Goal: Task Accomplishment & Management: Use online tool/utility

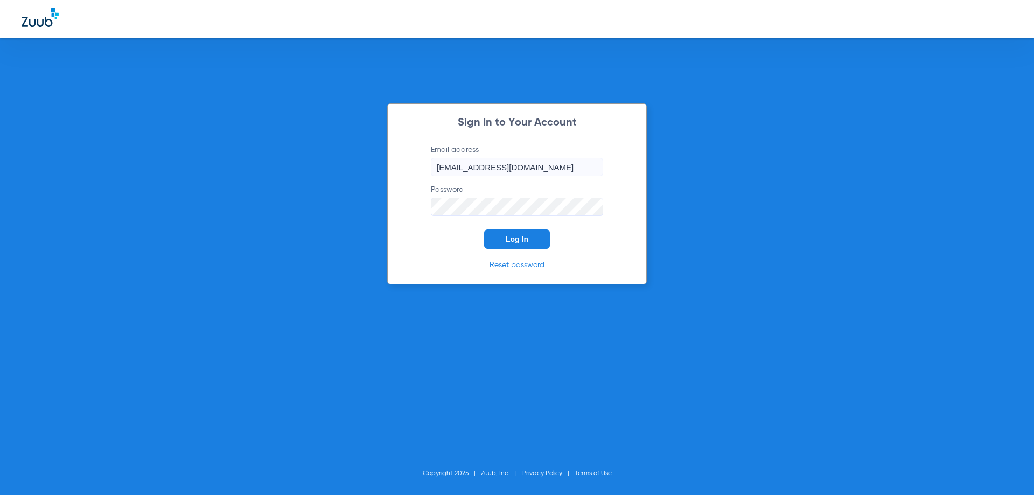
click at [522, 241] on span "Log In" at bounding box center [517, 239] width 23 height 9
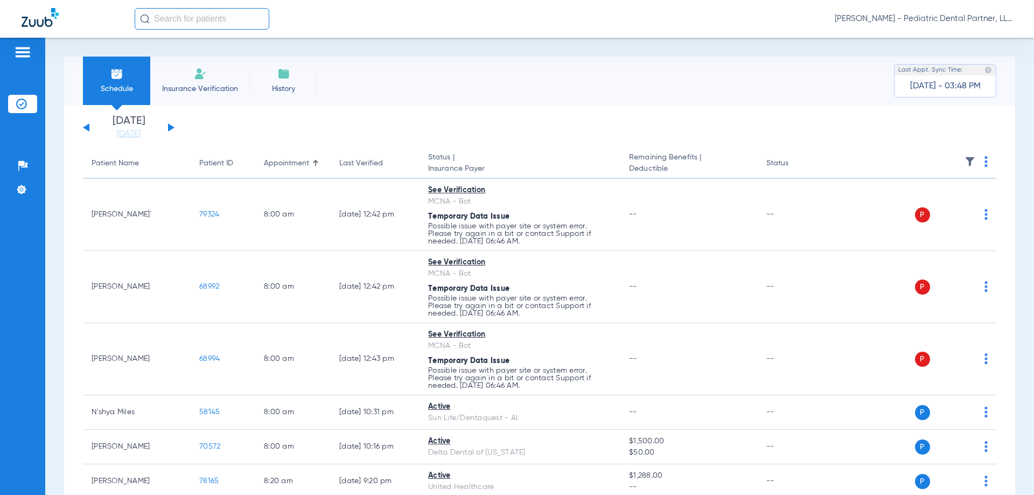
click at [170, 127] on button at bounding box center [171, 127] width 6 height 8
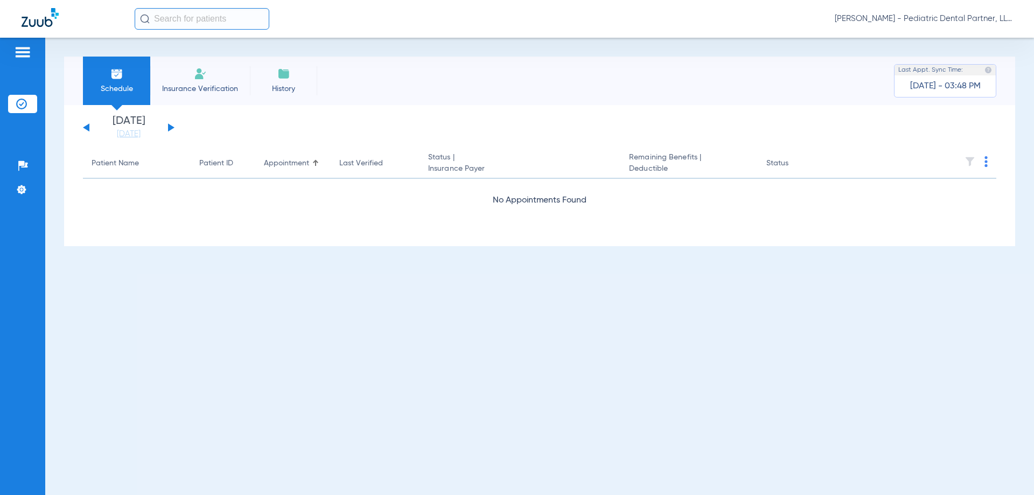
click at [170, 127] on button at bounding box center [171, 127] width 6 height 8
click at [169, 125] on button at bounding box center [171, 127] width 6 height 8
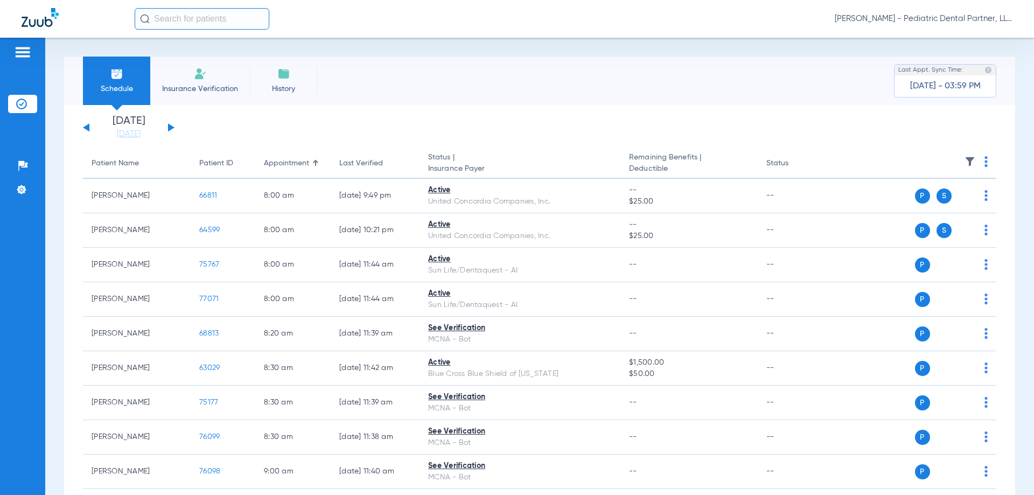
click at [170, 129] on button at bounding box center [171, 127] width 6 height 8
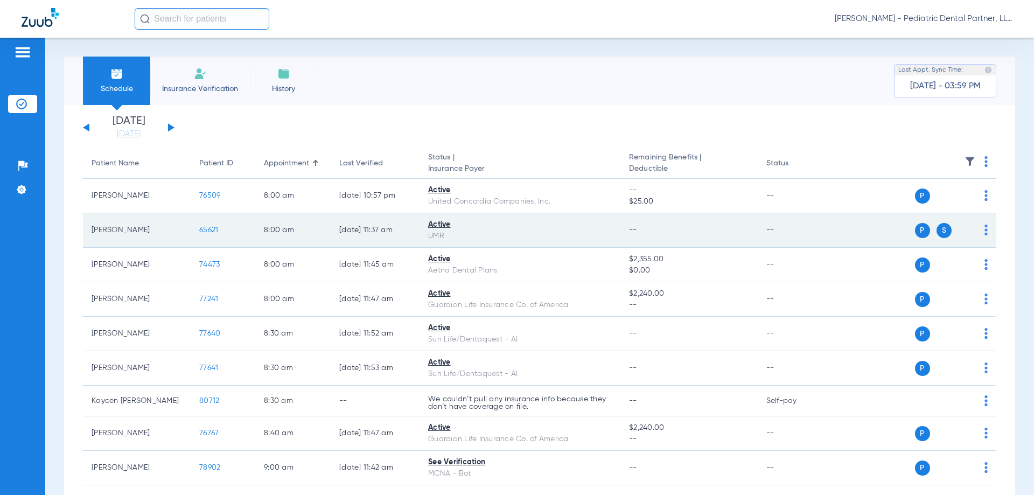
click at [212, 230] on span "65621" at bounding box center [208, 230] width 19 height 8
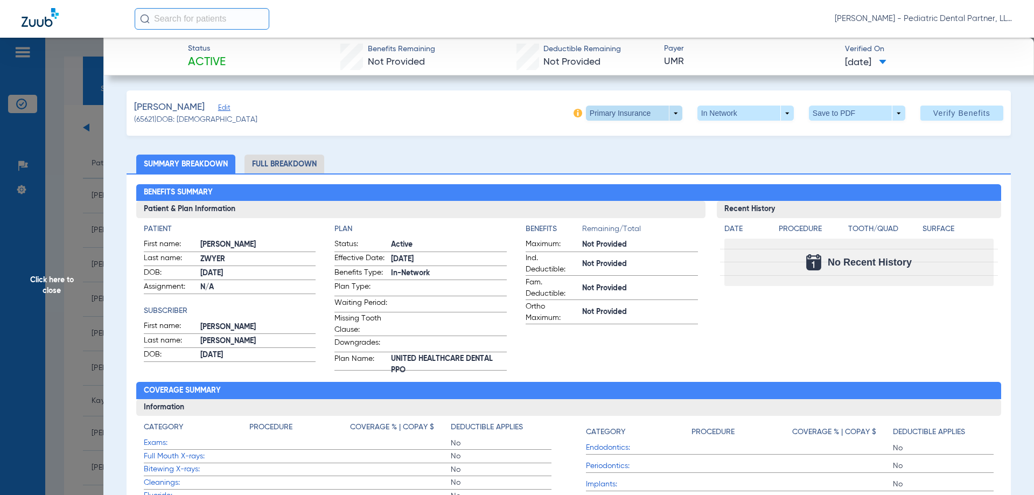
click at [668, 111] on span at bounding box center [634, 113] width 96 height 15
click at [635, 153] on span "Secondary Insurance" at bounding box center [622, 156] width 71 height 8
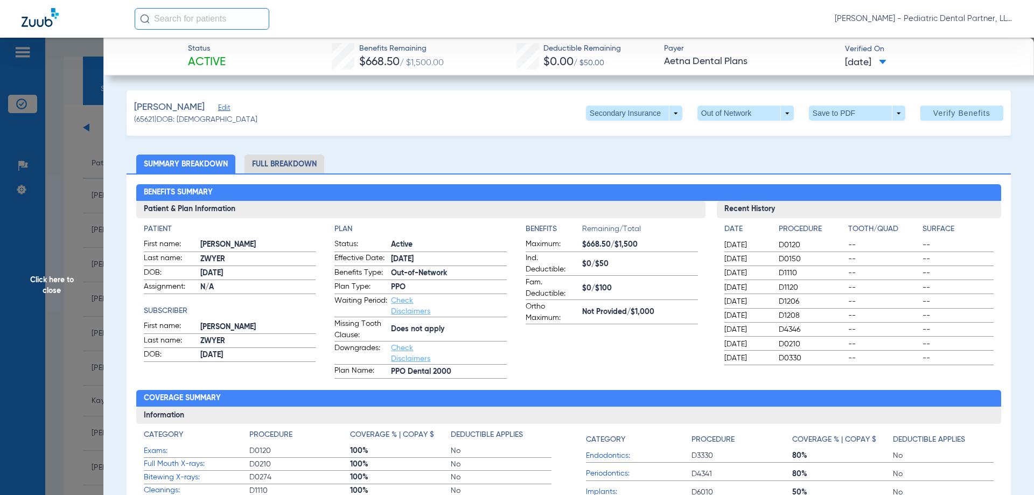
click at [50, 288] on span "Click here to close" at bounding box center [51, 285] width 103 height 495
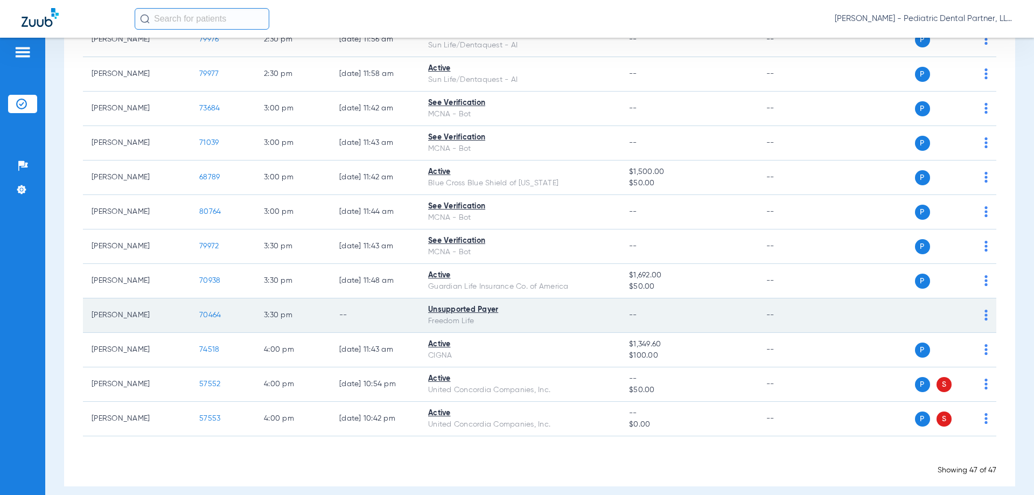
scroll to position [1429, 0]
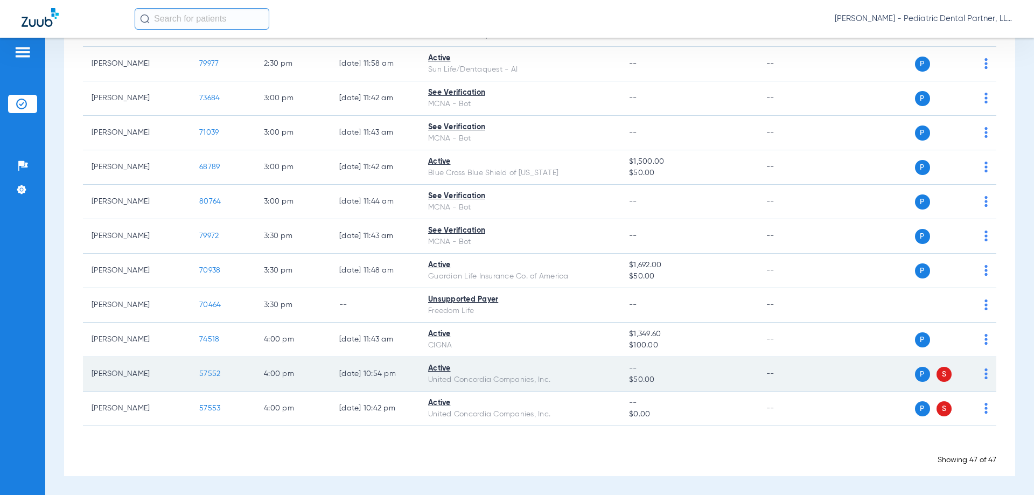
click at [207, 371] on span "57552" at bounding box center [209, 374] width 21 height 8
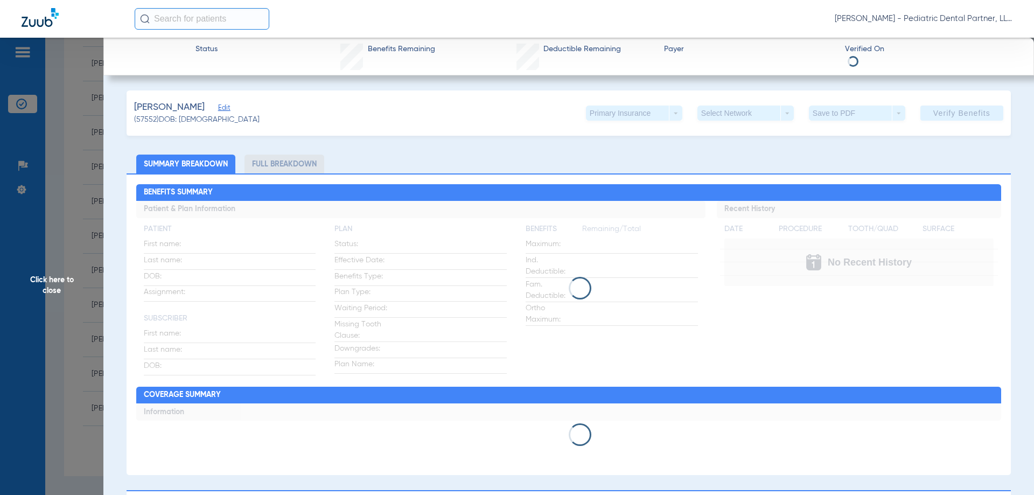
click at [671, 111] on div "Primary Insurance arrow_drop_down" at bounding box center [634, 113] width 96 height 15
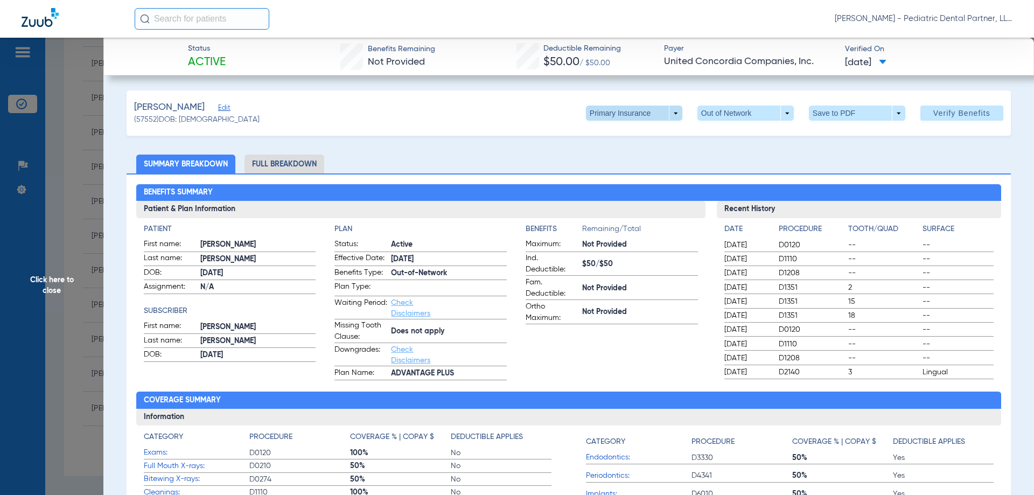
click at [667, 113] on span at bounding box center [634, 113] width 96 height 15
click at [630, 152] on span "Secondary Insurance" at bounding box center [622, 156] width 71 height 8
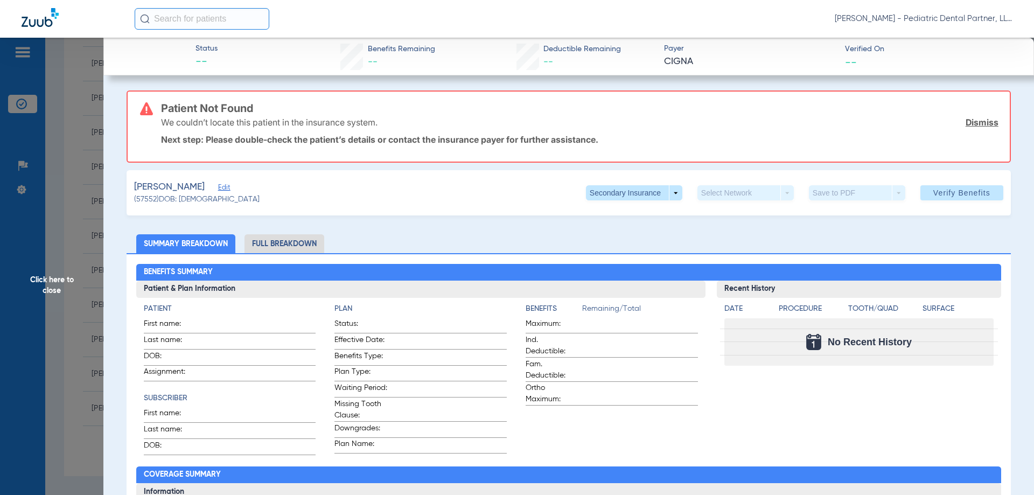
click at [57, 288] on span "Click here to close" at bounding box center [51, 285] width 103 height 495
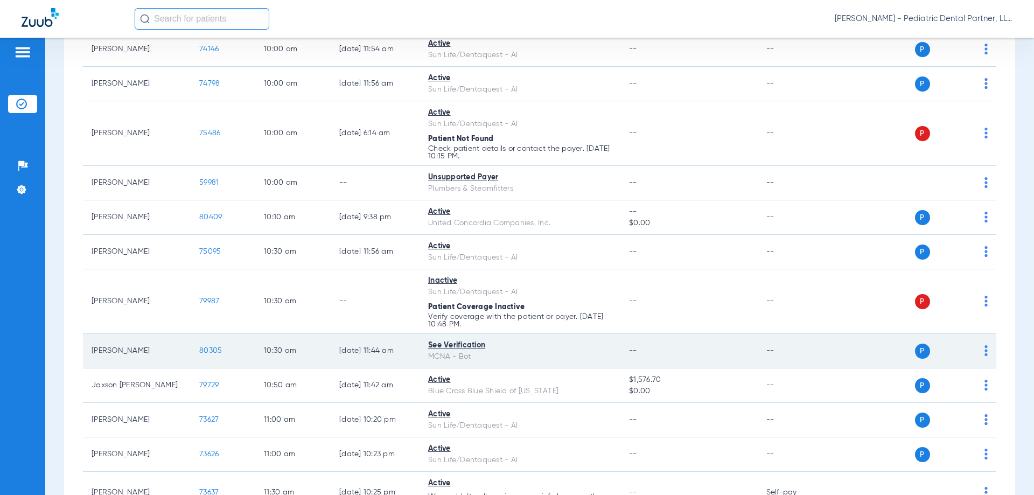
scroll to position [460, 0]
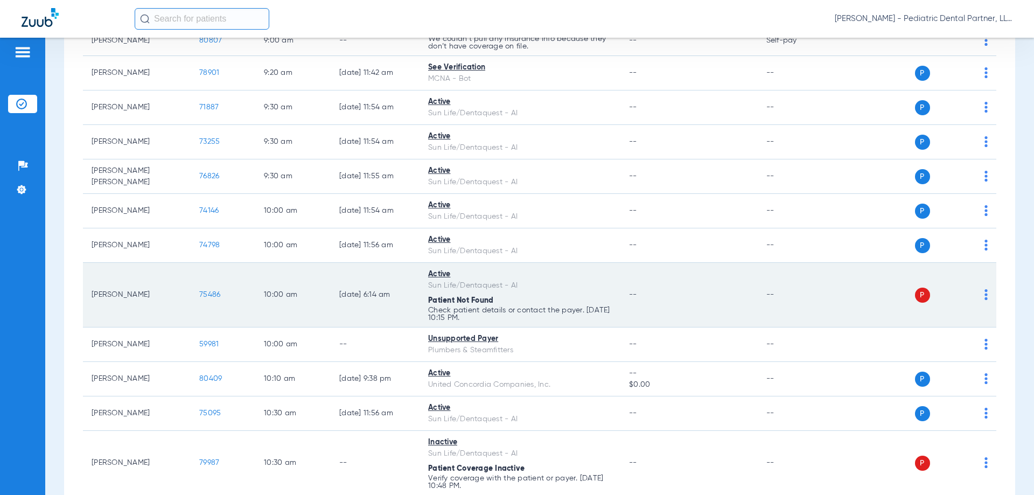
click at [212, 298] on span "75486" at bounding box center [209, 295] width 21 height 8
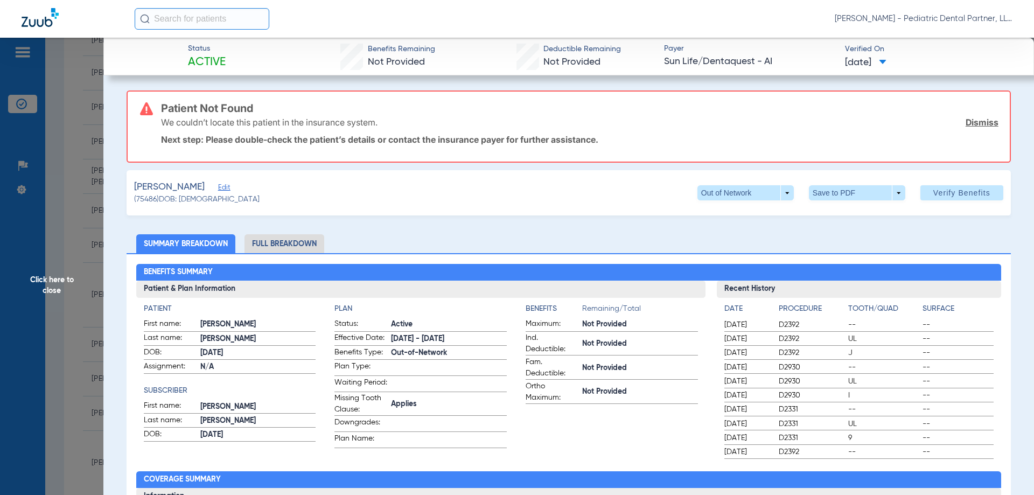
click at [933, 191] on span "Verify Benefits" at bounding box center [961, 192] width 57 height 9
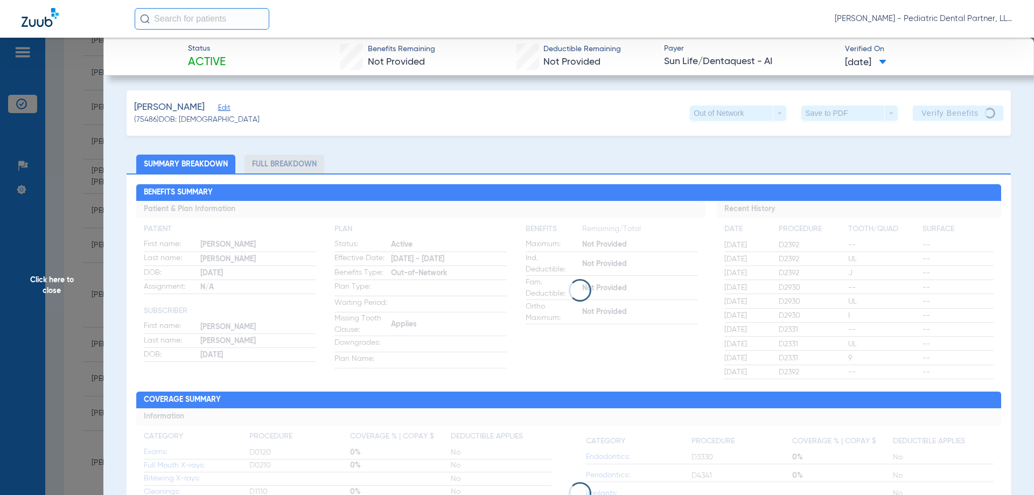
click at [51, 289] on span "Click here to close" at bounding box center [51, 285] width 103 height 495
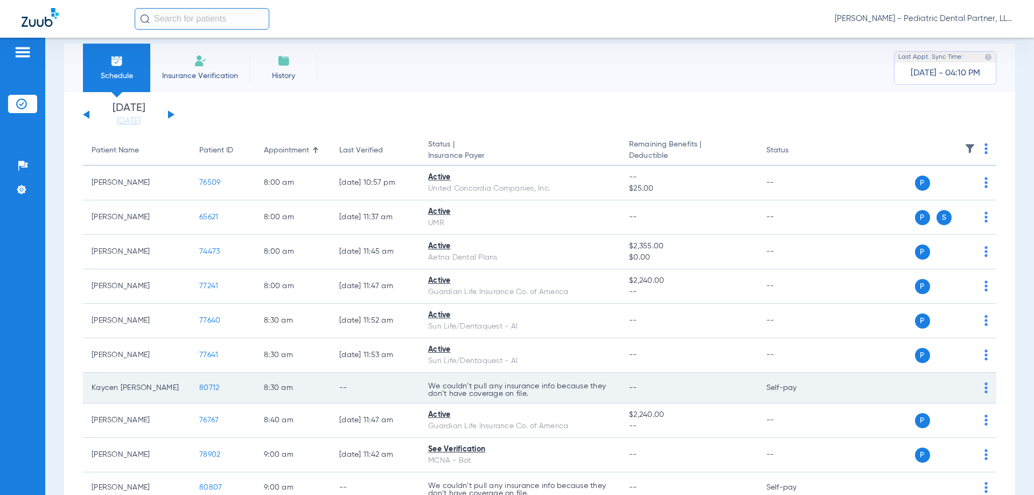
scroll to position [0, 0]
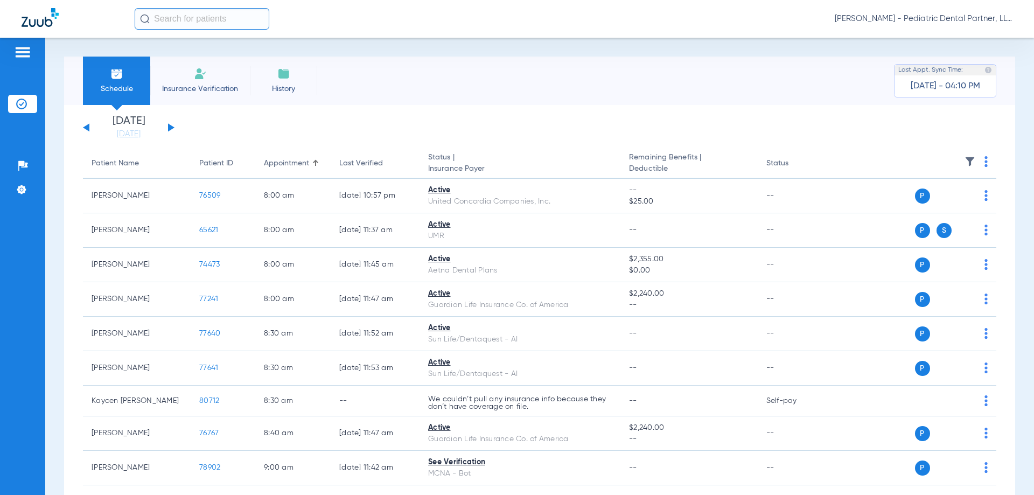
click at [171, 130] on button at bounding box center [171, 127] width 6 height 8
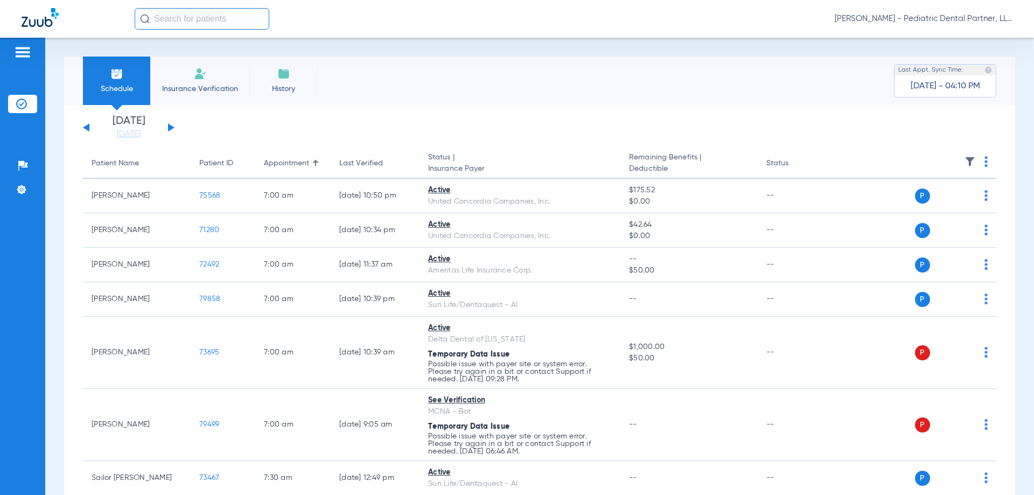
click at [984, 162] on img at bounding box center [985, 161] width 3 height 11
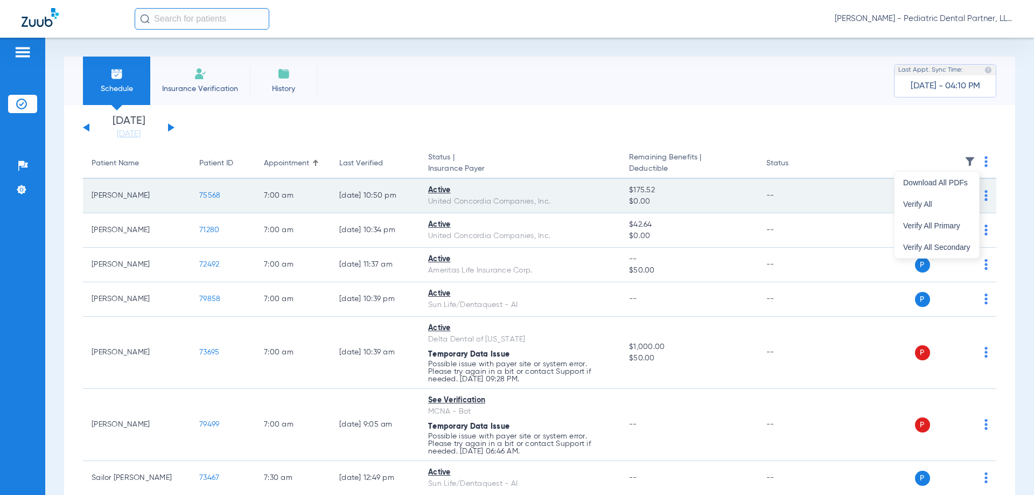
drag, startPoint x: 923, startPoint y: 200, endPoint x: 945, endPoint y: 185, distance: 26.4
click at [923, 199] on button "Verify All" at bounding box center [936, 204] width 85 height 22
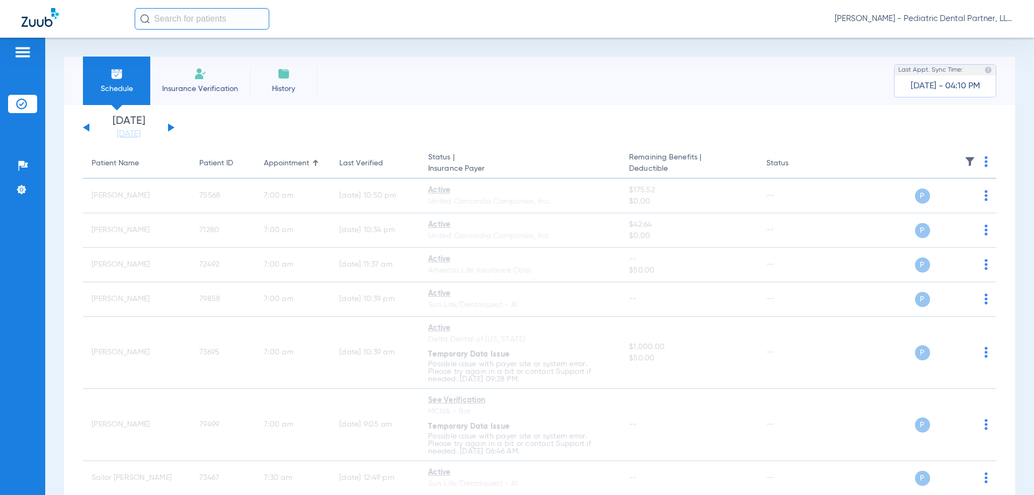
click at [169, 125] on button at bounding box center [171, 127] width 6 height 8
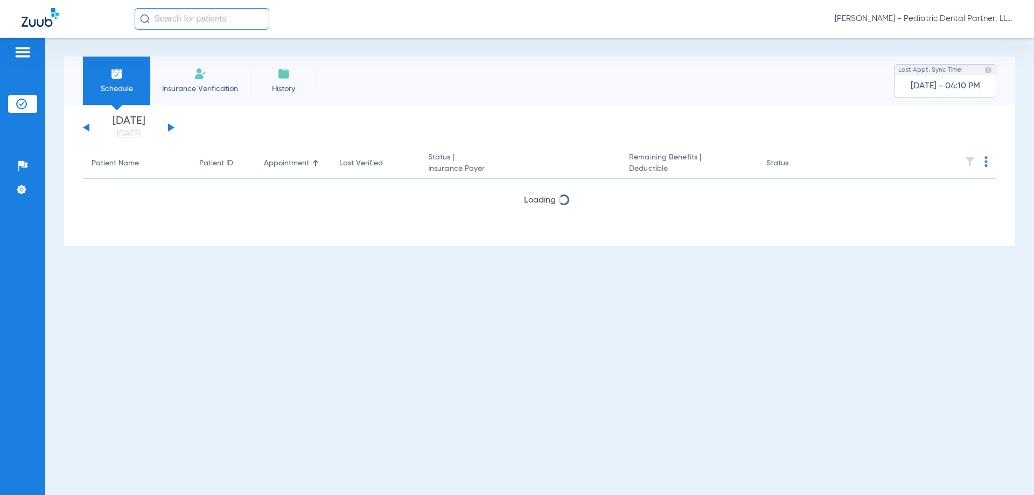
click at [985, 164] on img at bounding box center [985, 161] width 3 height 11
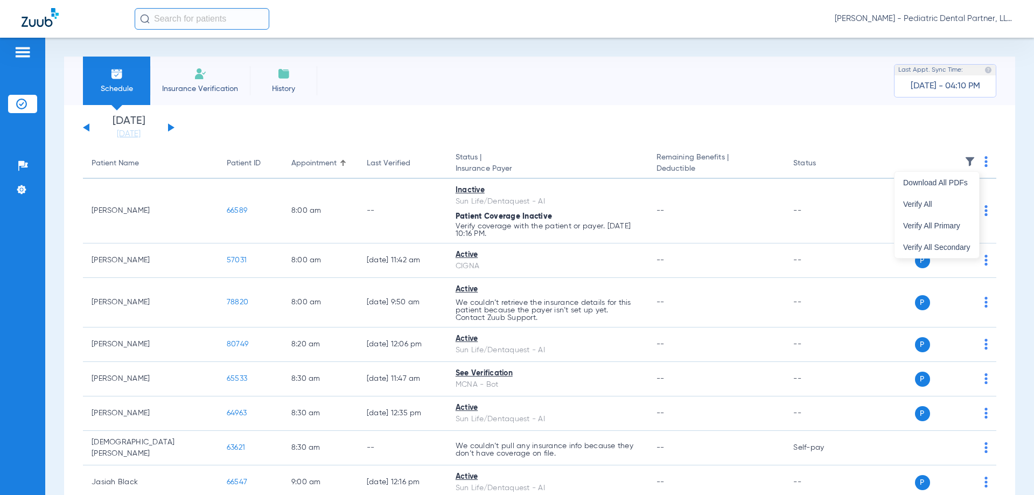
drag, startPoint x: 935, startPoint y: 200, endPoint x: 528, endPoint y: 173, distance: 408.0
click at [934, 201] on button "Verify All" at bounding box center [936, 204] width 85 height 22
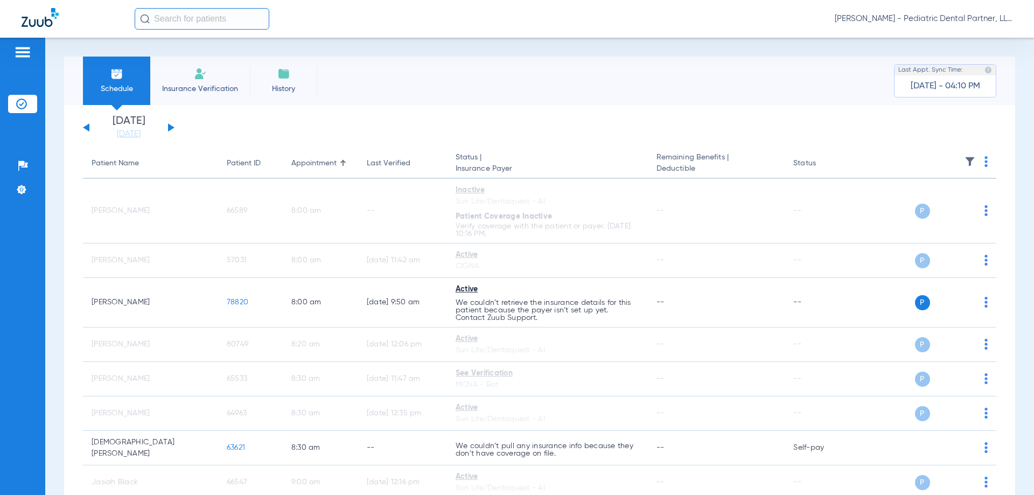
click at [171, 128] on button at bounding box center [171, 127] width 6 height 8
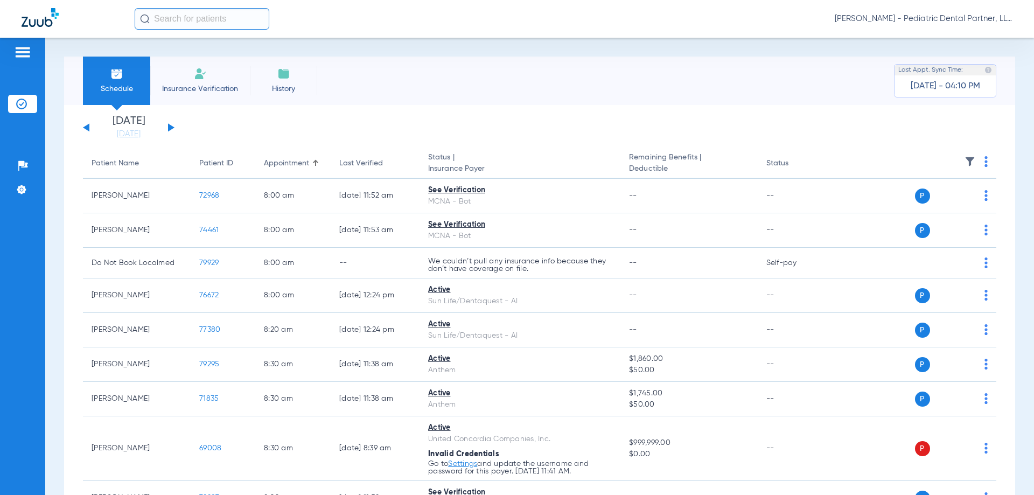
click at [984, 164] on img at bounding box center [985, 161] width 3 height 11
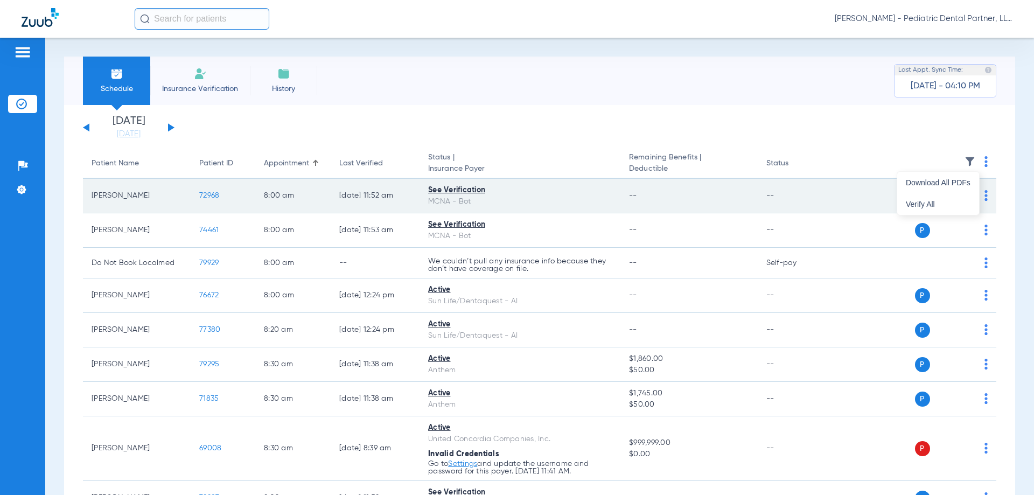
click at [928, 204] on span "Verify All" at bounding box center [938, 204] width 65 height 8
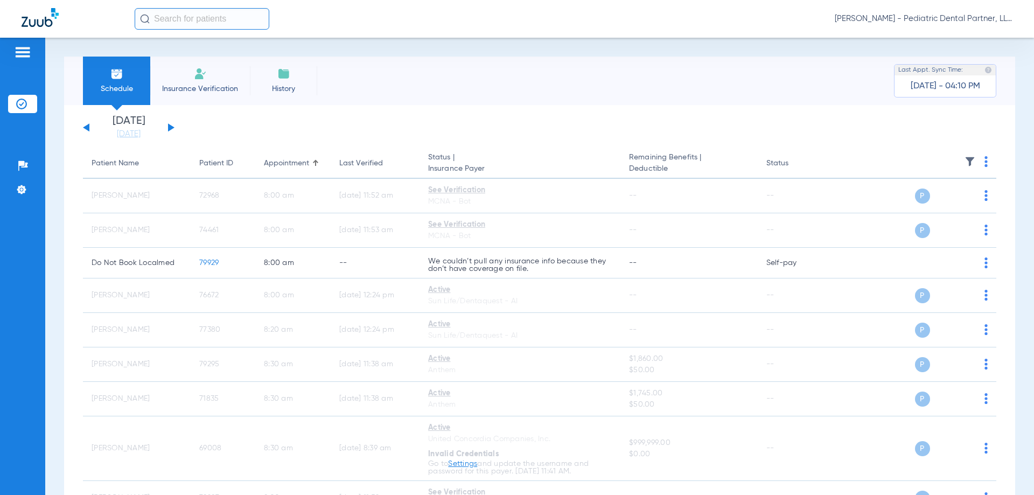
click at [88, 124] on div "[DATE] [DATE] [DATE] [DATE] [DATE] [DATE] [DATE] [DATE] [DATE] [DATE] [DATE] [D…" at bounding box center [129, 128] width 92 height 24
click at [87, 124] on div "[DATE] [DATE] [DATE] [DATE] [DATE] [DATE] [DATE] [DATE] [DATE] [DATE] [DATE] [D…" at bounding box center [129, 128] width 92 height 24
click at [87, 127] on button at bounding box center [86, 127] width 6 height 8
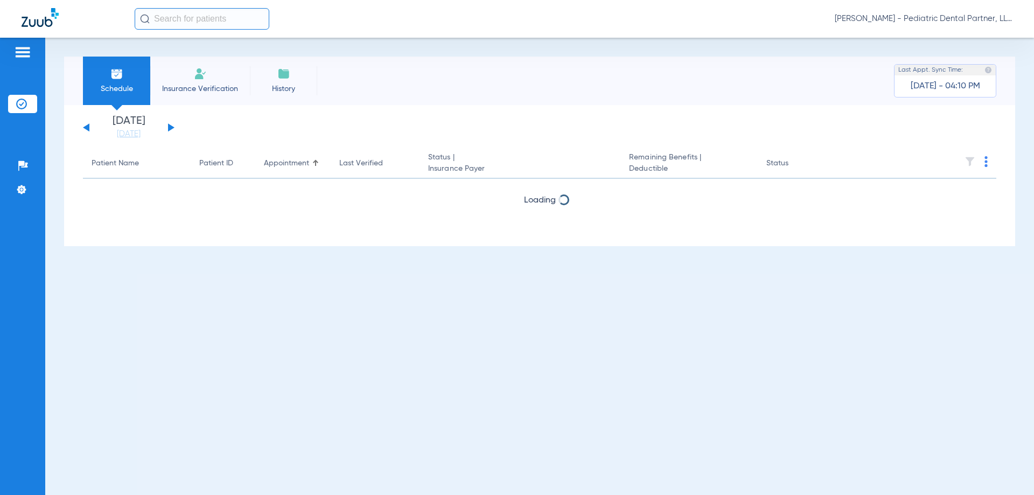
click at [87, 127] on button at bounding box center [86, 127] width 6 height 8
click at [87, 126] on button at bounding box center [86, 127] width 6 height 8
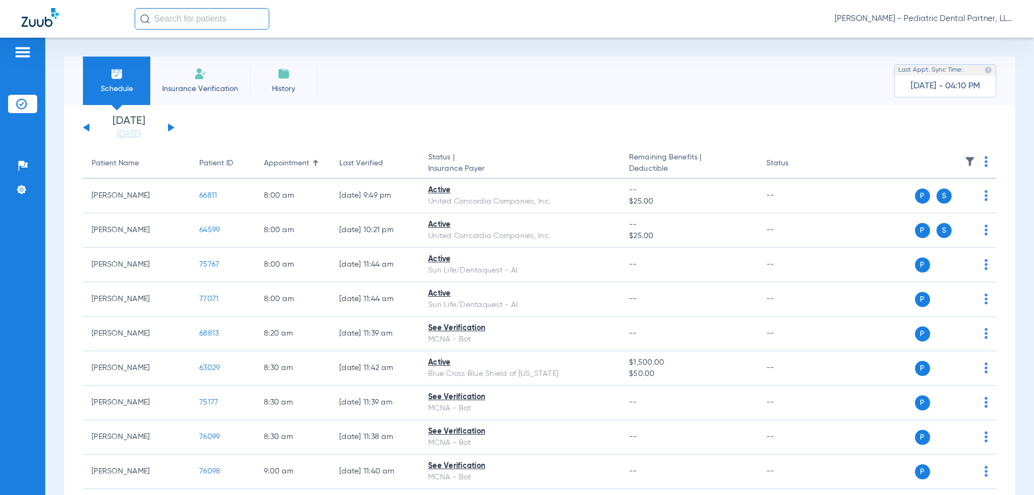
click at [169, 127] on button at bounding box center [171, 127] width 6 height 8
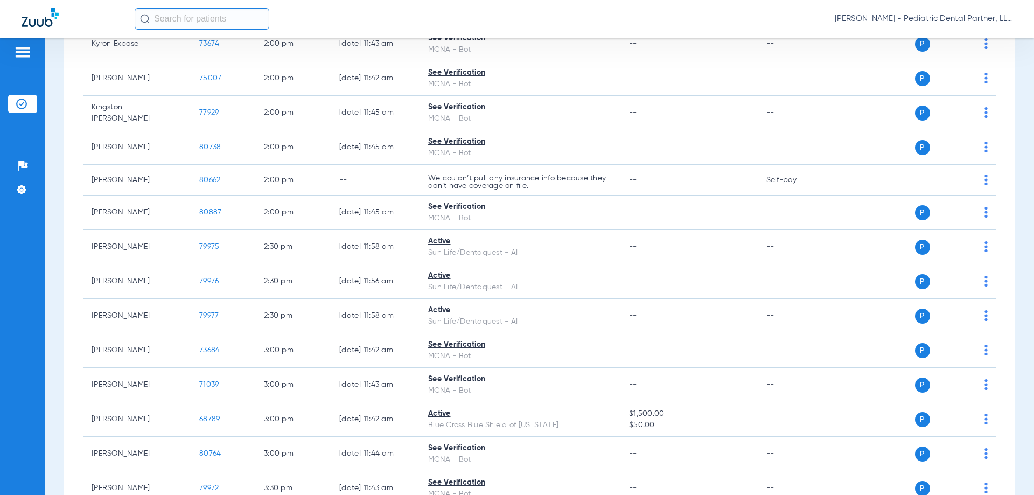
scroll to position [1437, 0]
